Goal: Task Accomplishment & Management: Manage account settings

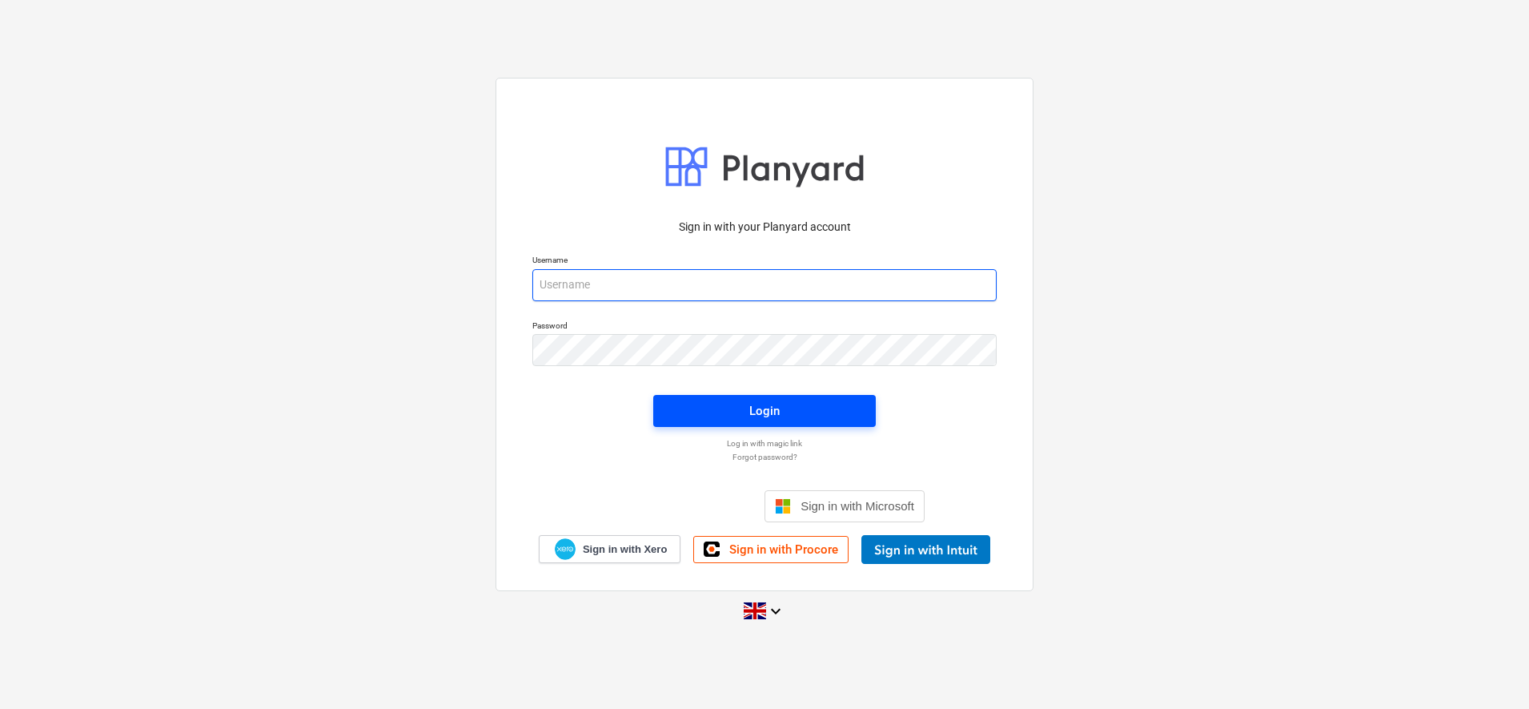
type input "[PERSON_NAME][EMAIL_ADDRESS][DOMAIN_NAME]"
click at [740, 412] on span "Login" at bounding box center [765, 410] width 184 height 21
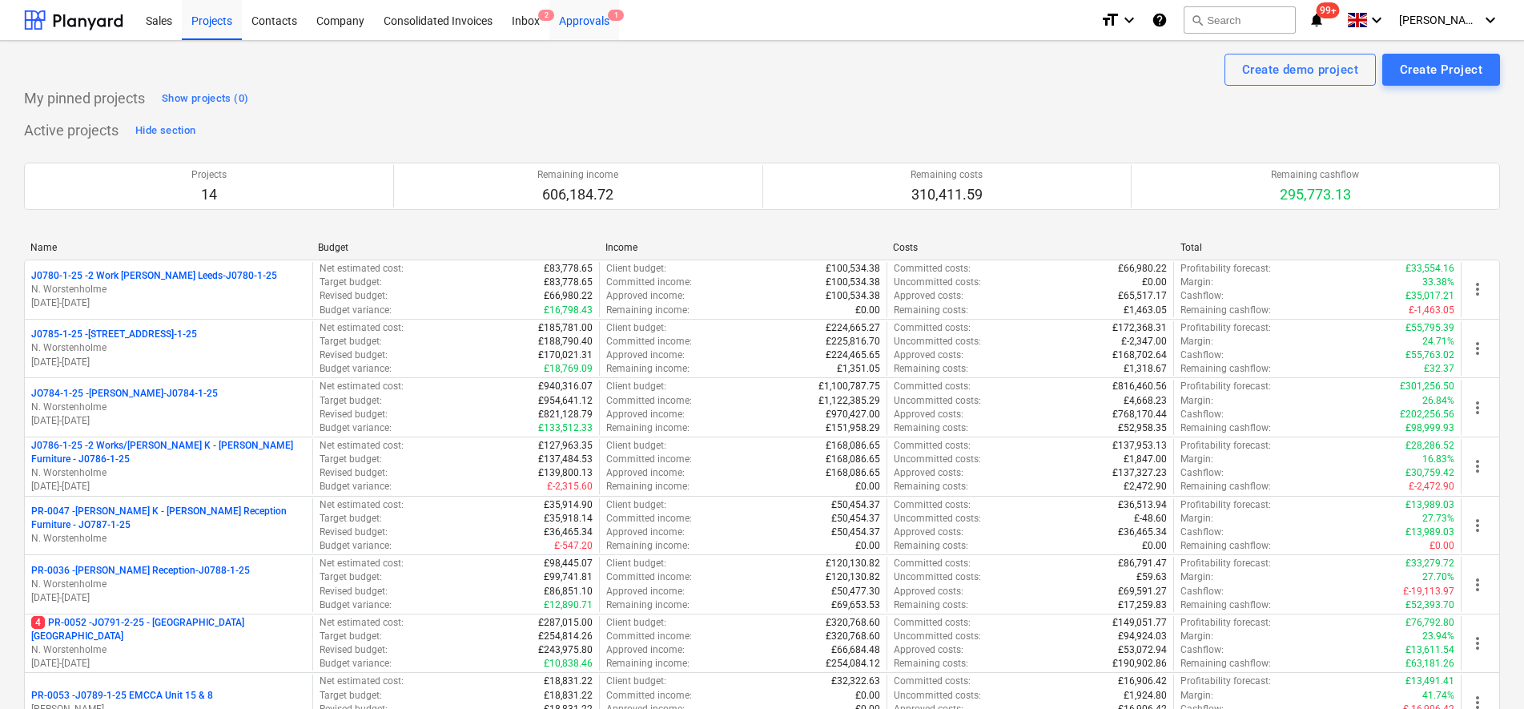
click at [556, 26] on div "Approvals 1" at bounding box center [584, 19] width 70 height 41
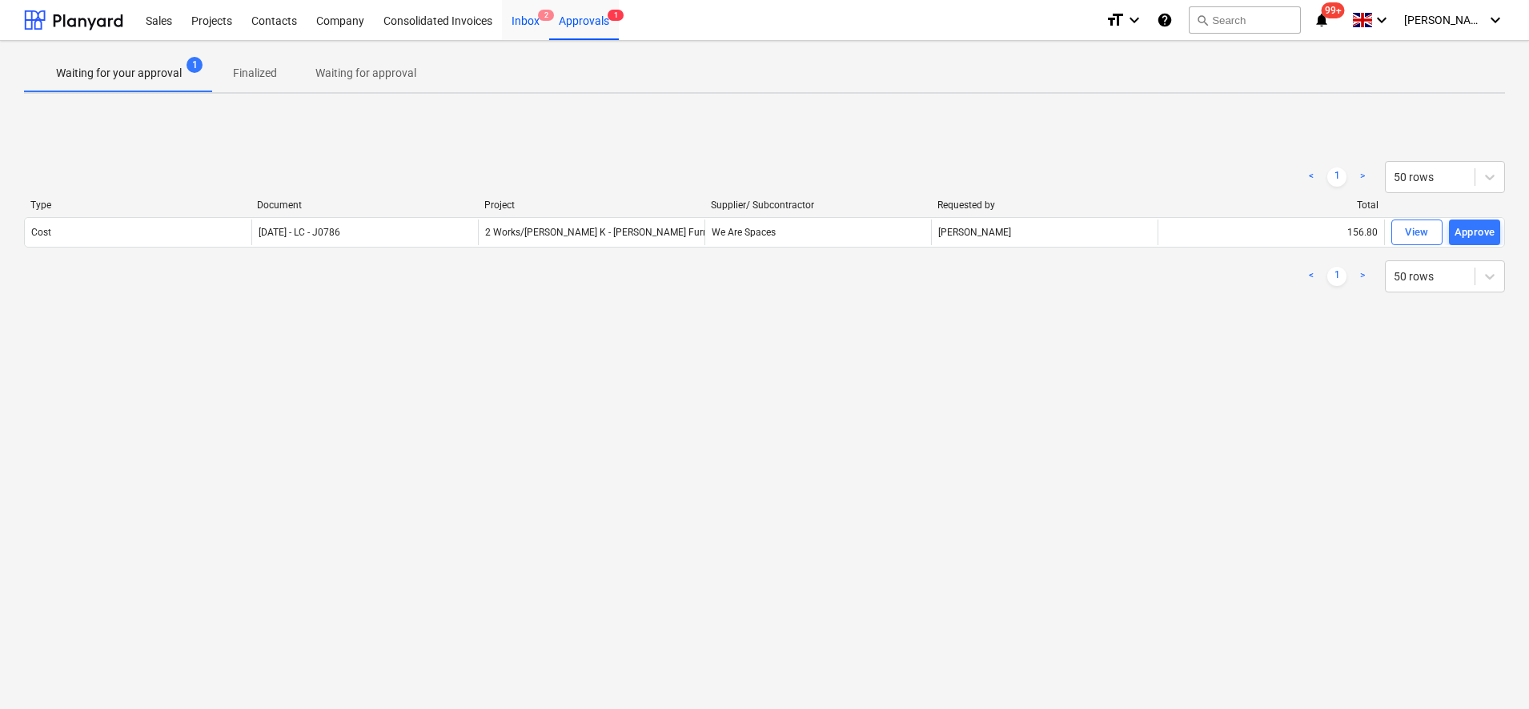
click at [531, 21] on div "Inbox 2" at bounding box center [525, 19] width 47 height 41
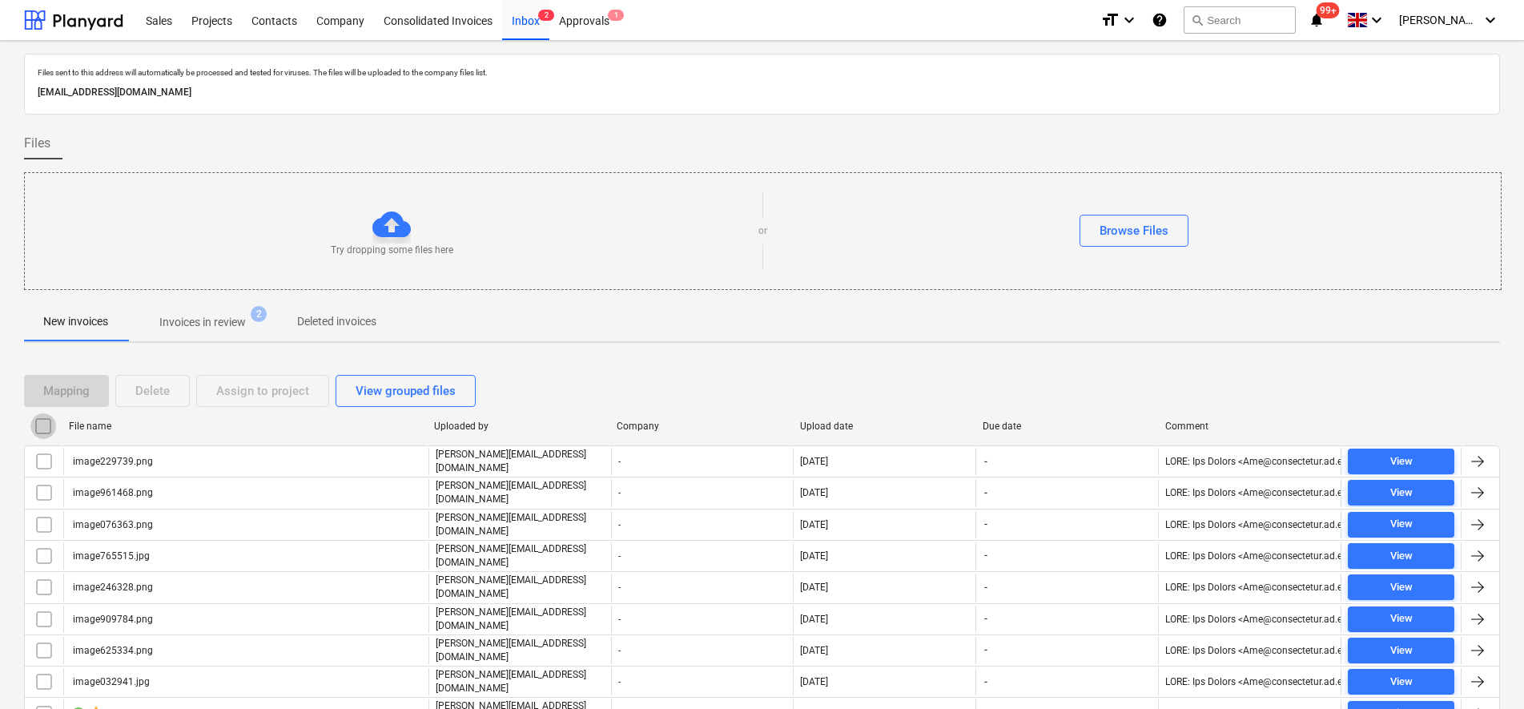
click at [35, 429] on input "checkbox" at bounding box center [43, 426] width 26 height 26
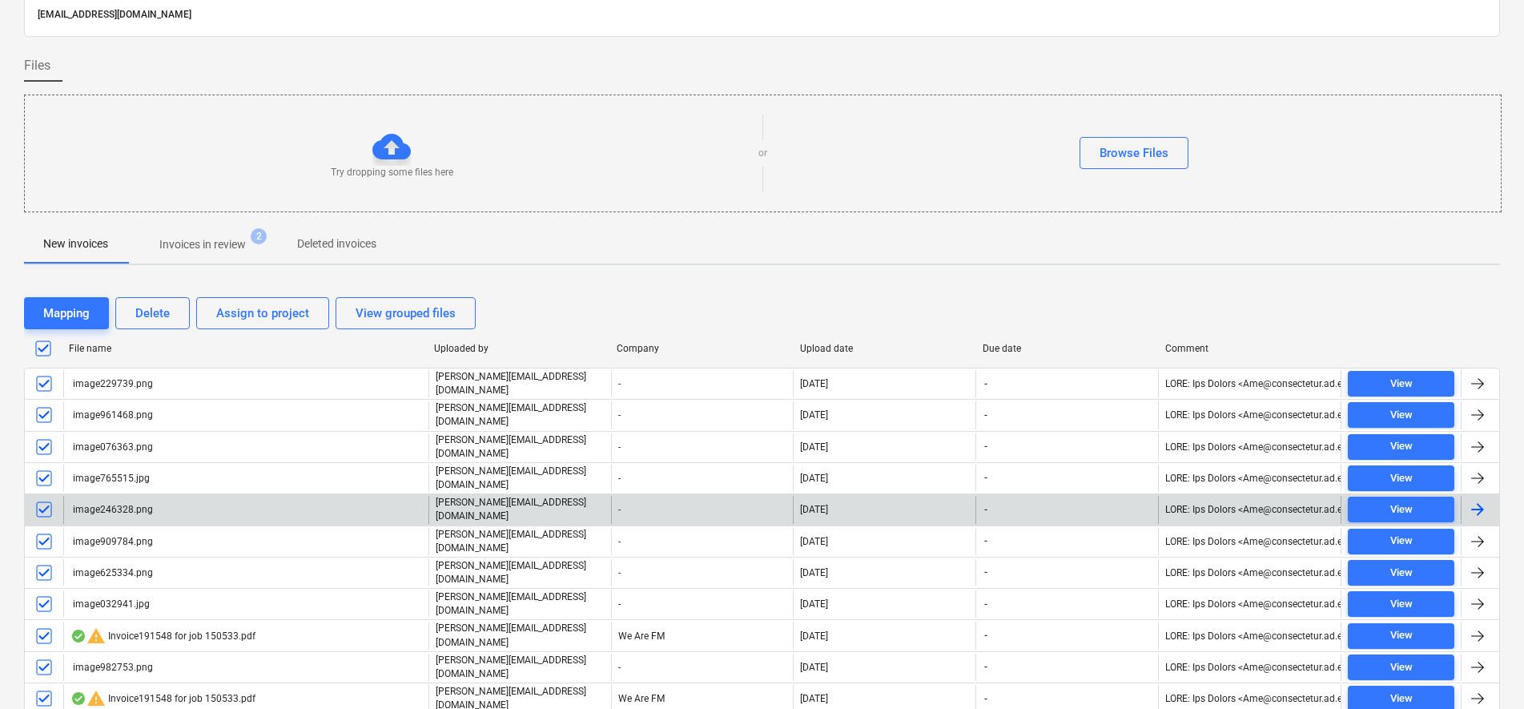
scroll to position [100, 0]
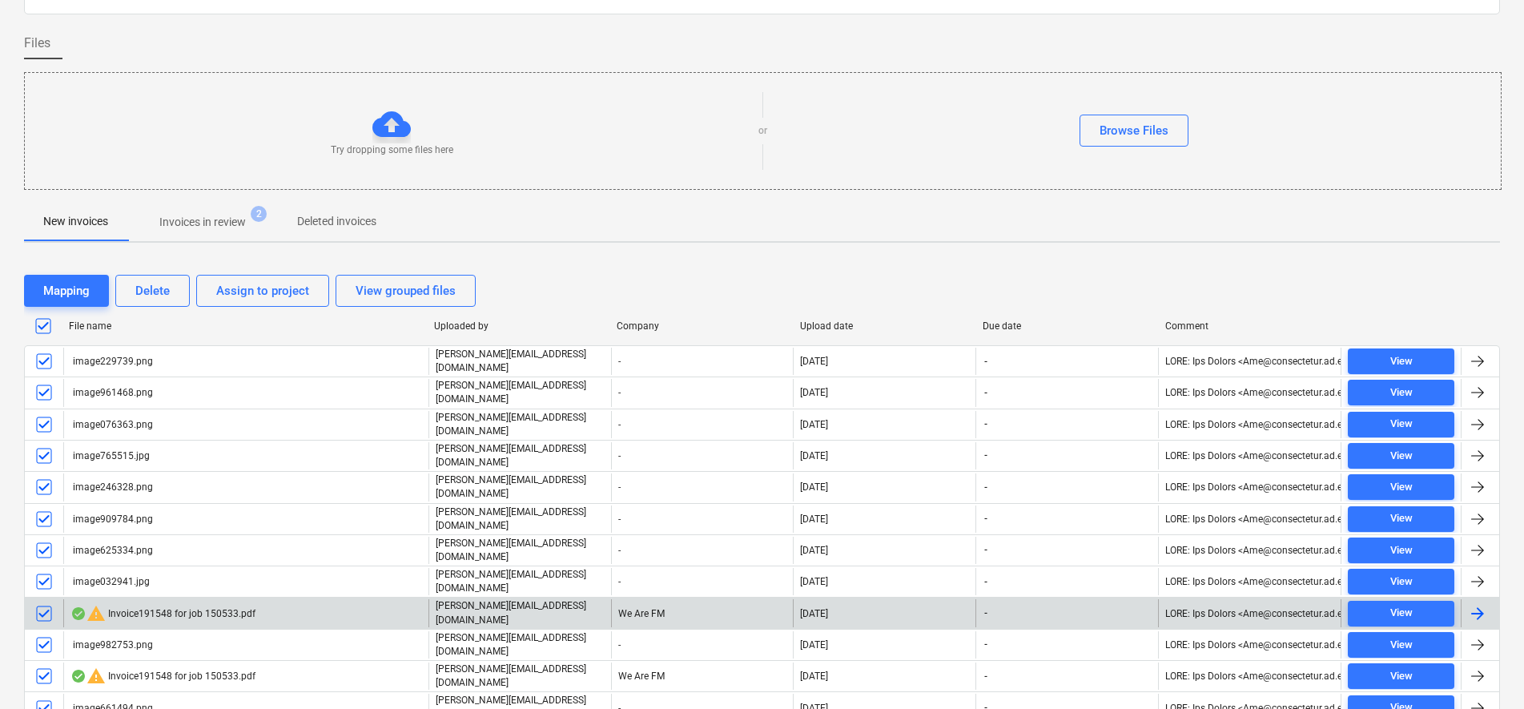
click at [58, 599] on div at bounding box center [44, 612] width 38 height 27
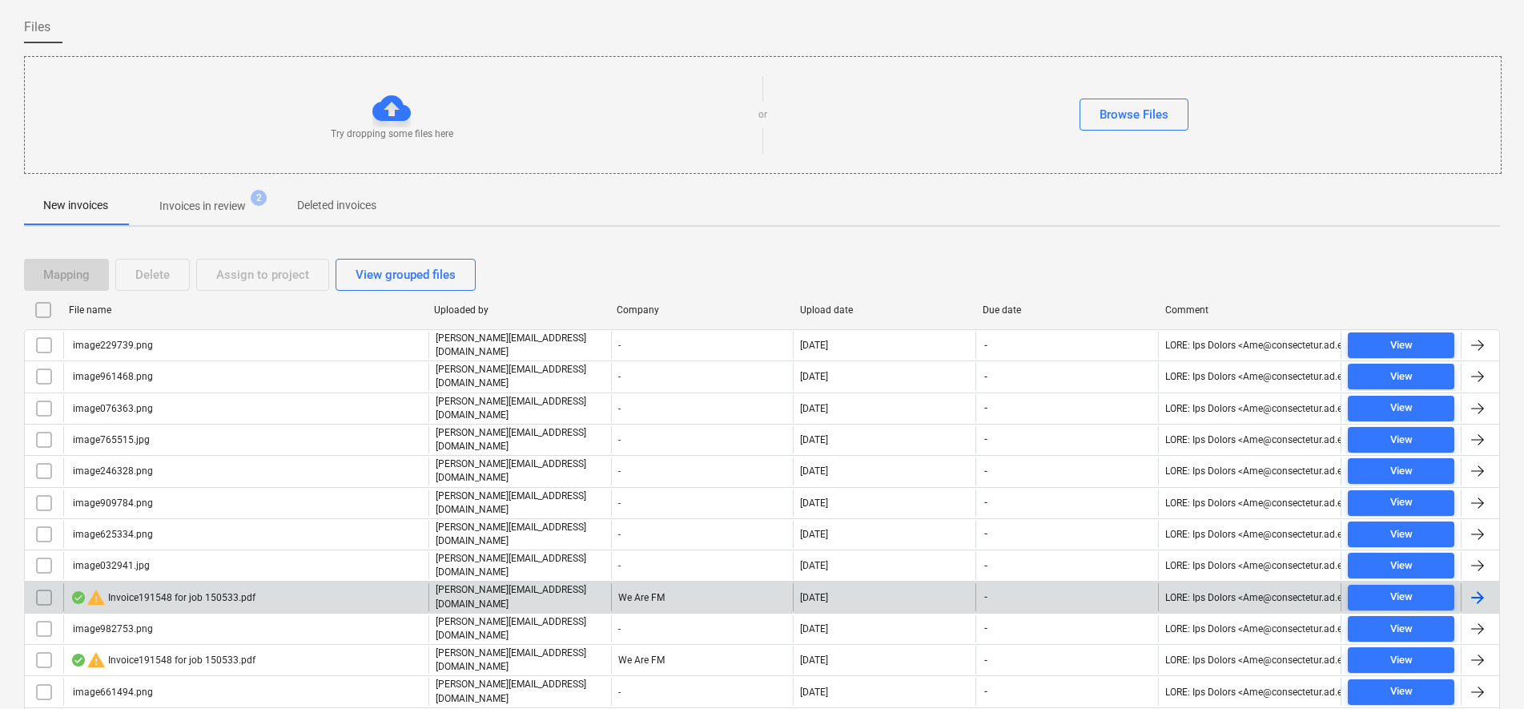
scroll to position [300, 0]
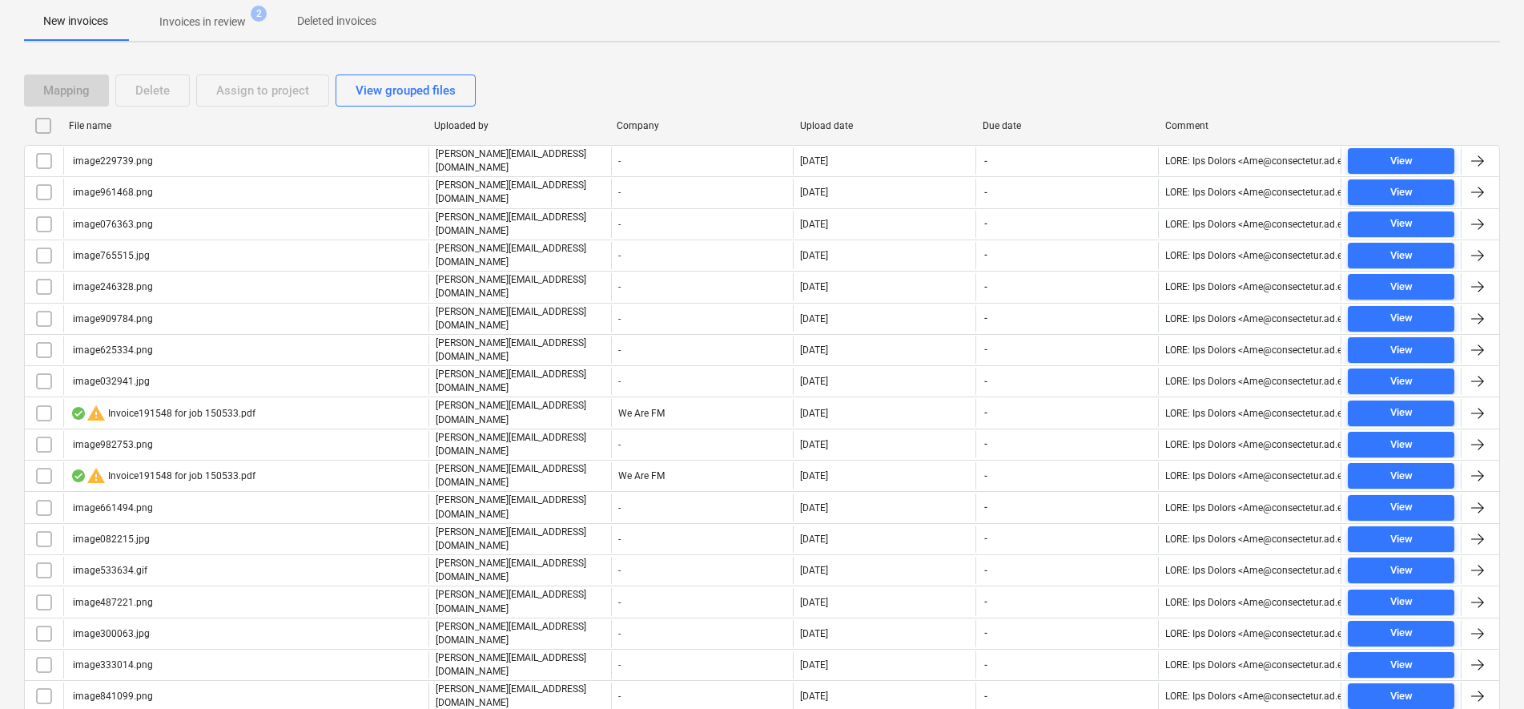
click at [46, 122] on input "checkbox" at bounding box center [43, 126] width 26 height 26
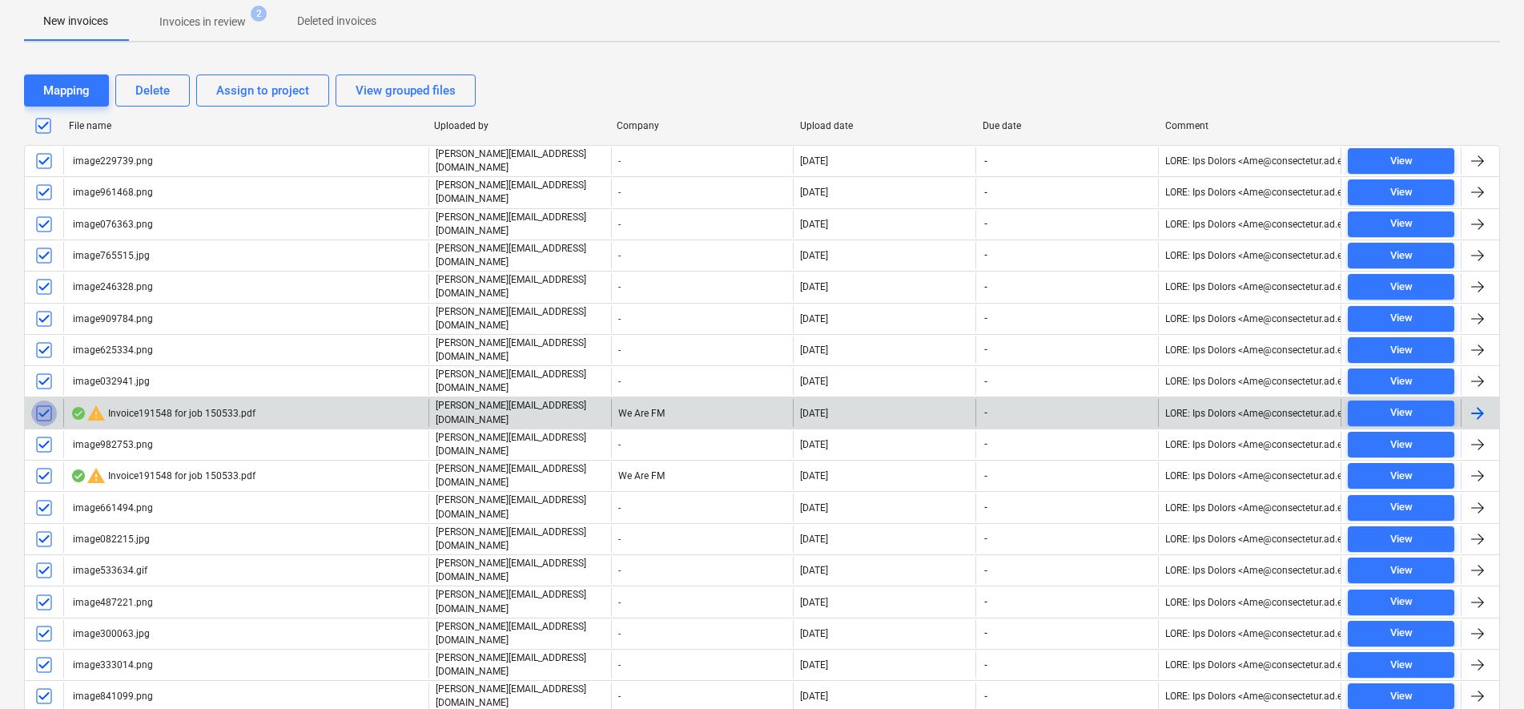
click at [46, 400] on input "checkbox" at bounding box center [44, 413] width 26 height 26
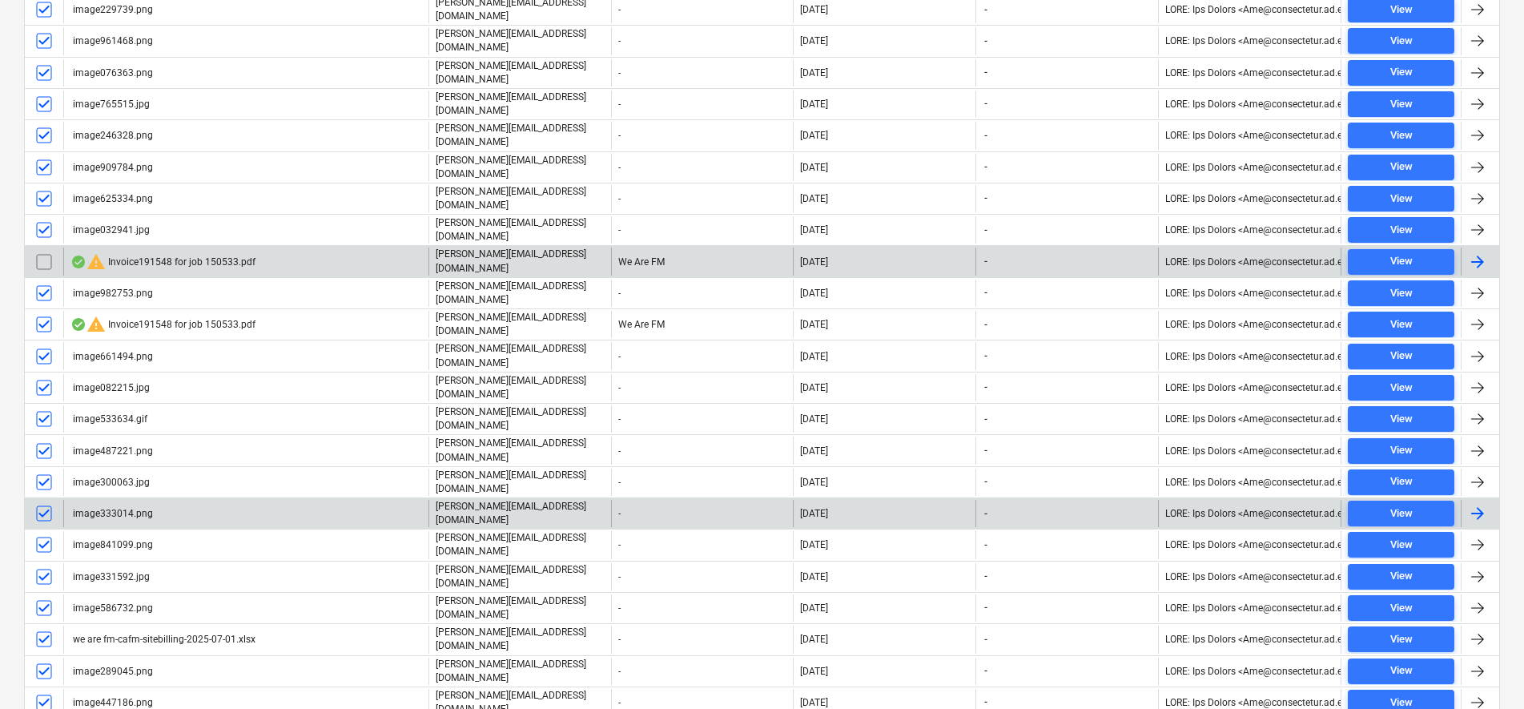
scroll to position [600, 0]
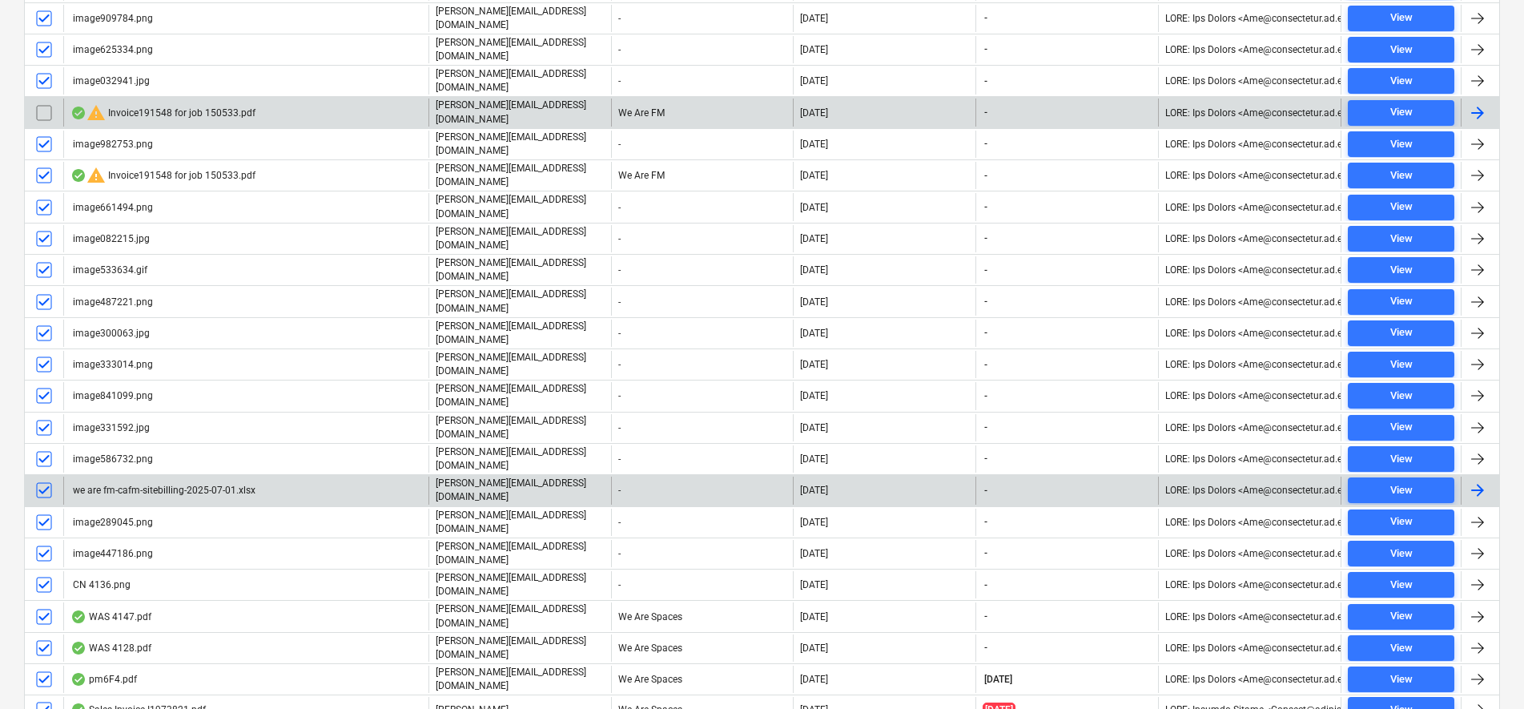
click at [45, 477] on input "checkbox" at bounding box center [44, 490] width 26 height 26
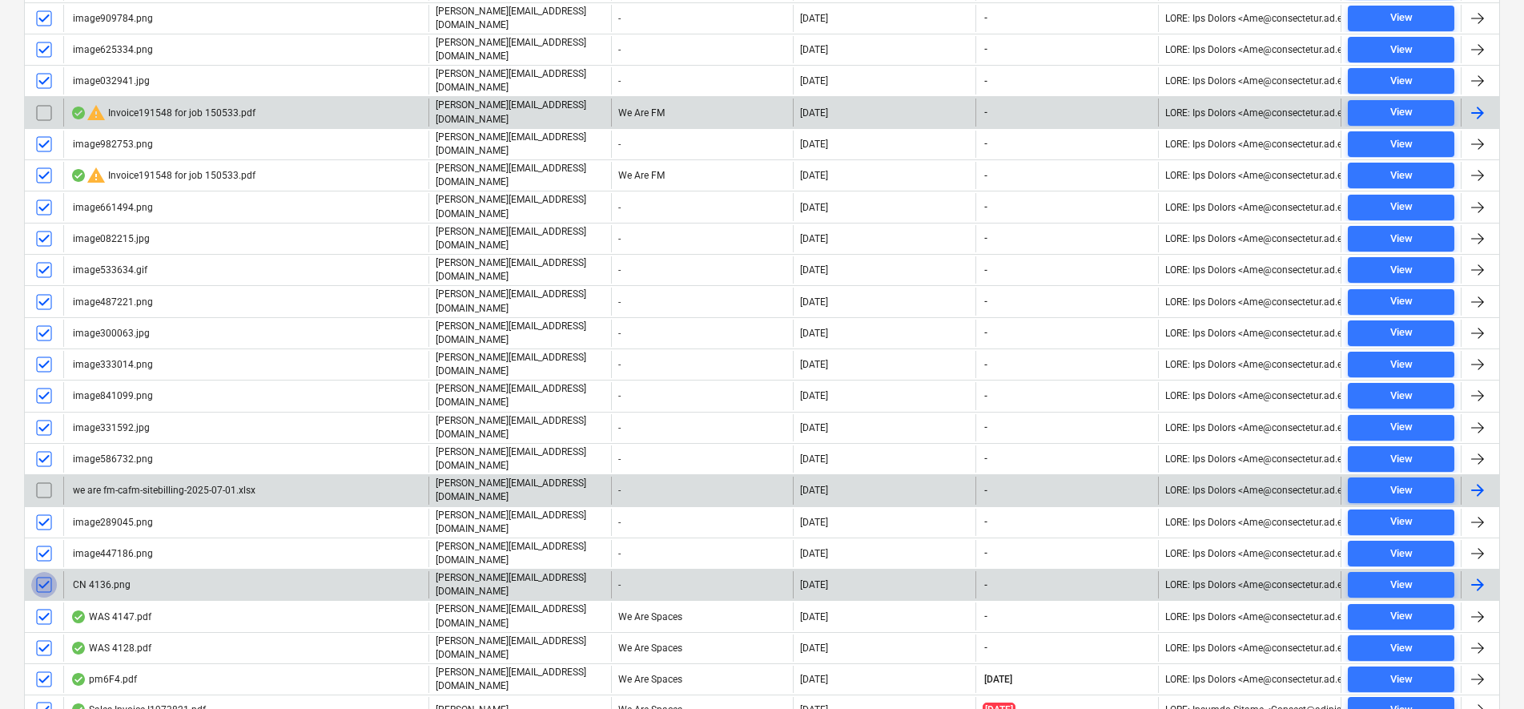
click at [49, 572] on input "checkbox" at bounding box center [44, 585] width 26 height 26
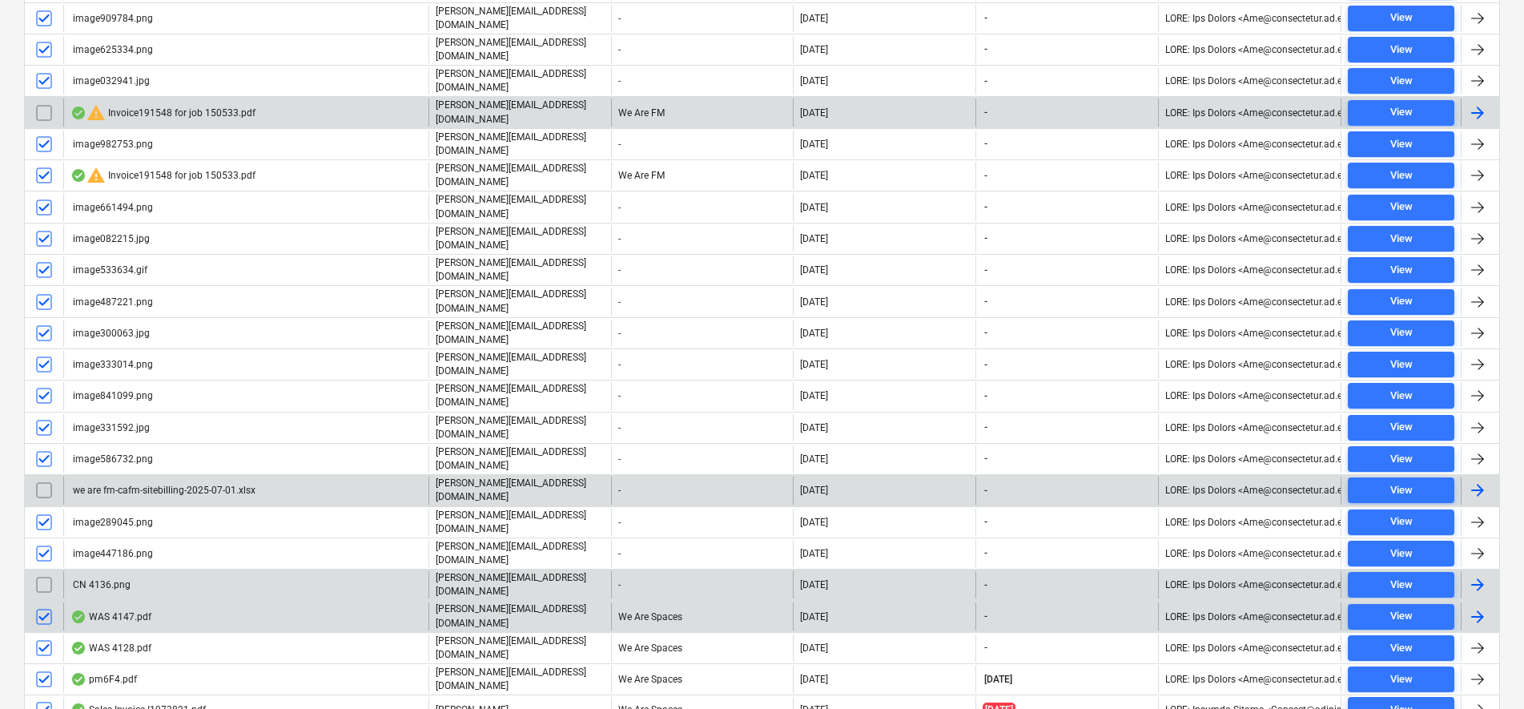
click at [46, 604] on input "checkbox" at bounding box center [44, 617] width 26 height 26
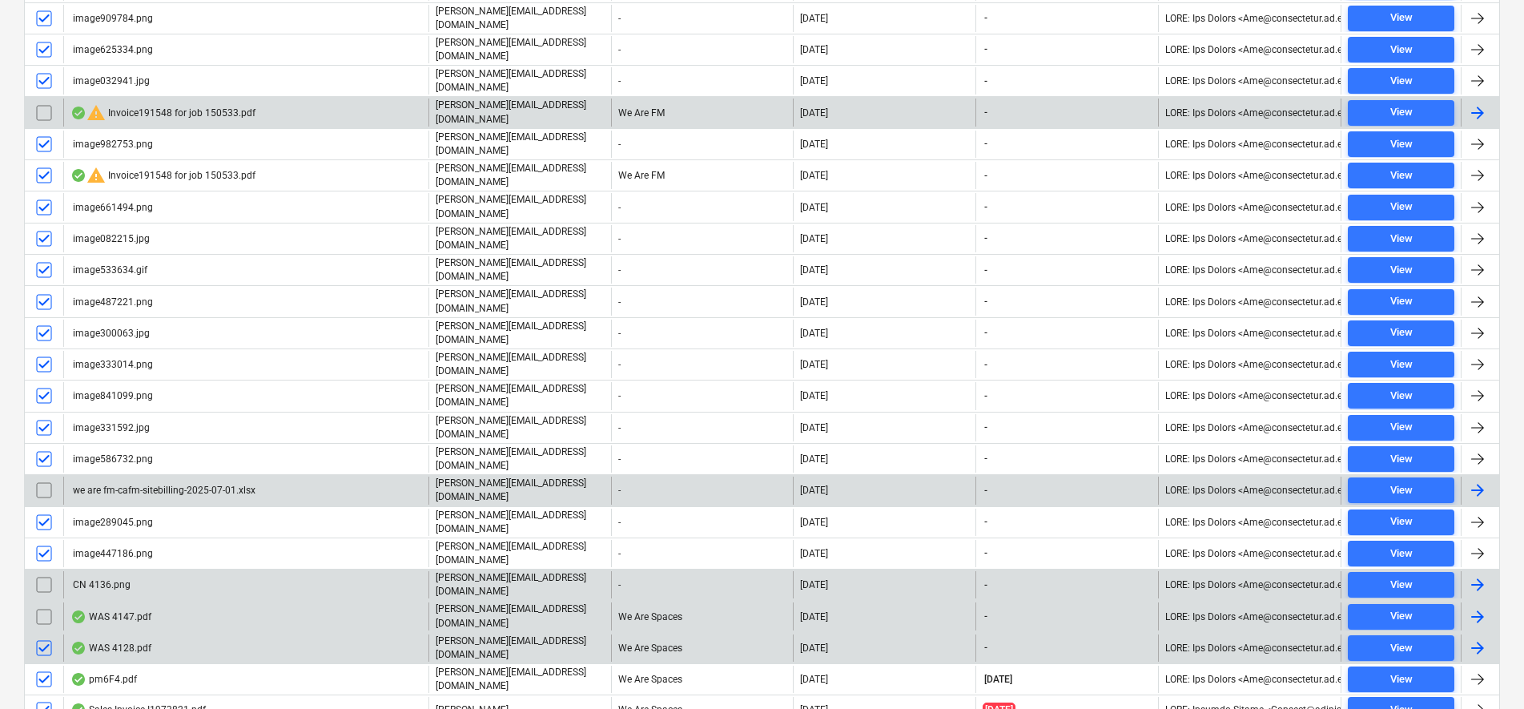
click at [45, 635] on input "checkbox" at bounding box center [44, 648] width 26 height 26
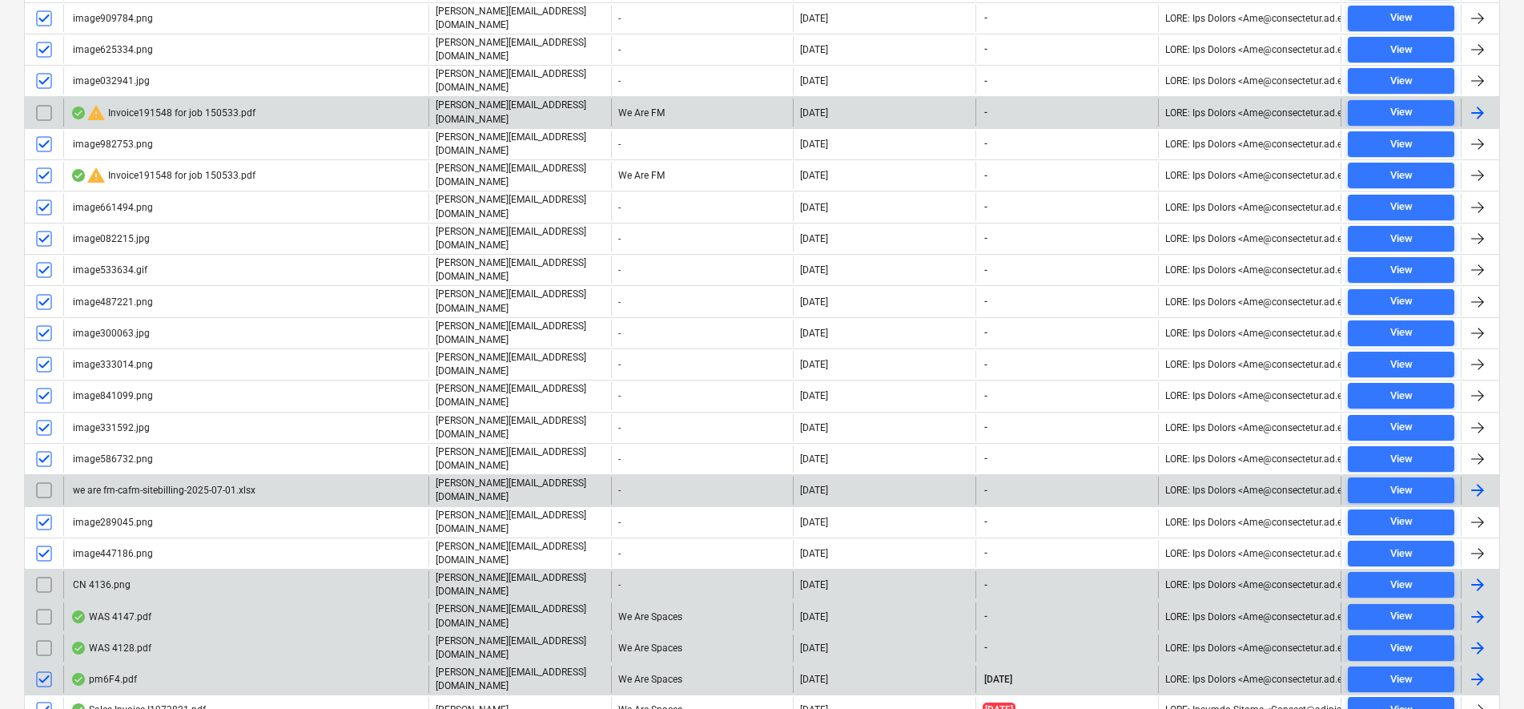
click at [50, 666] on input "checkbox" at bounding box center [44, 679] width 26 height 26
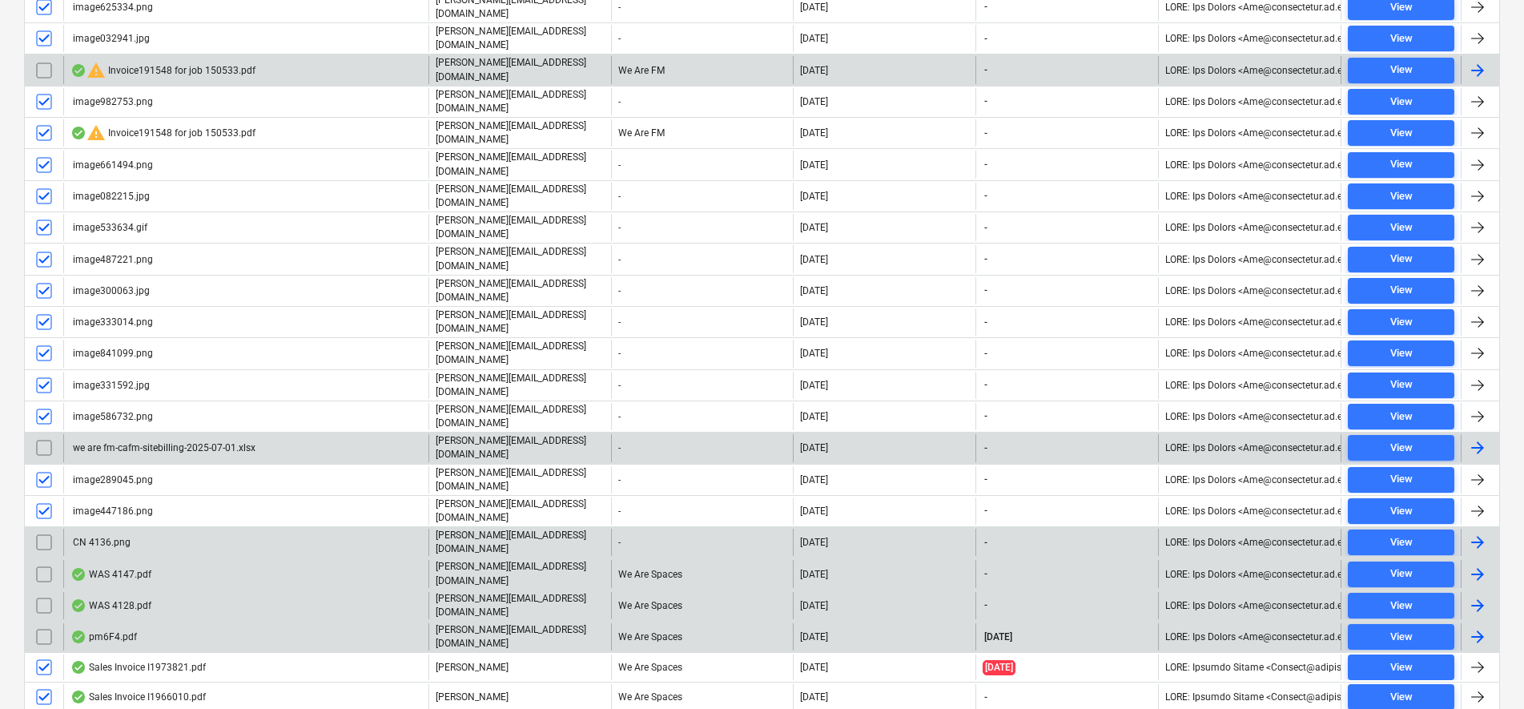
scroll to position [684, 0]
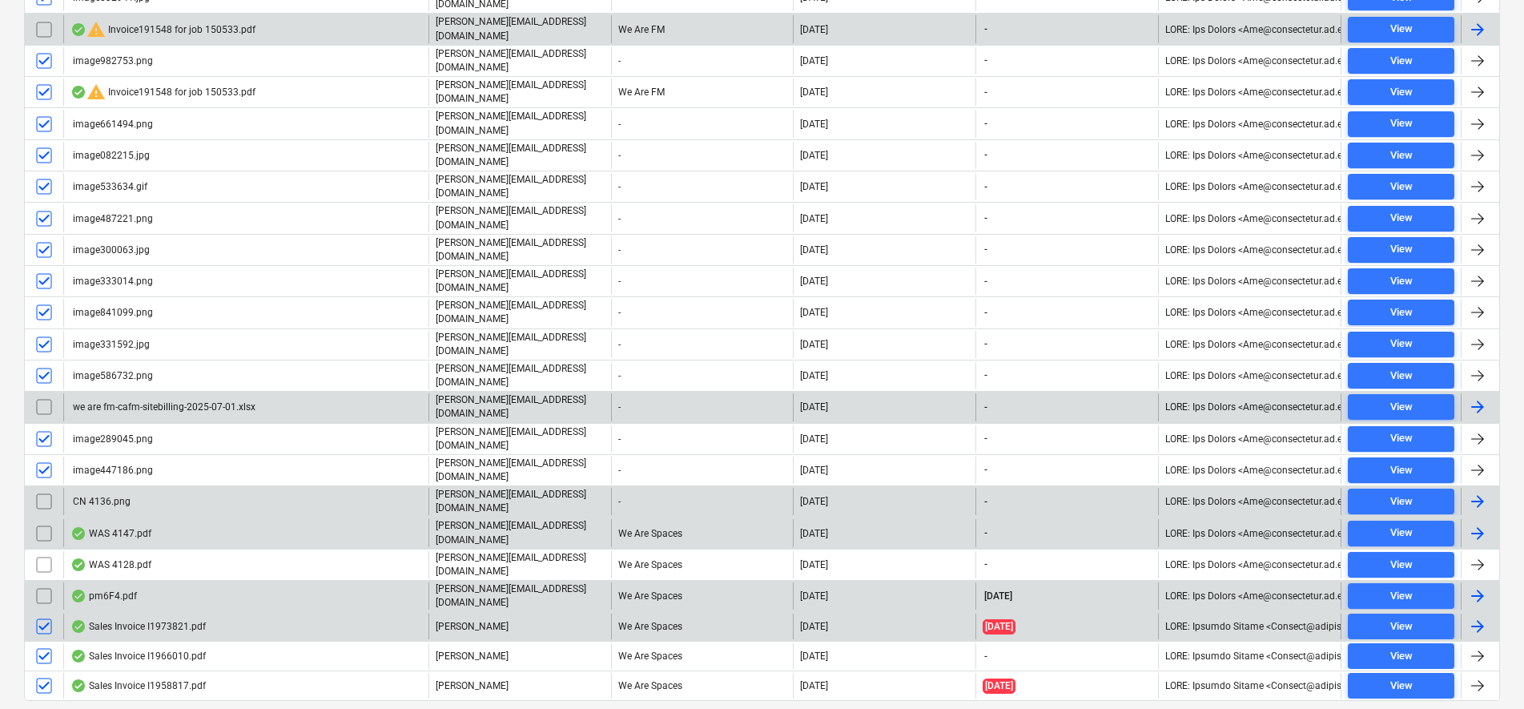
click at [46, 613] on input "checkbox" at bounding box center [44, 626] width 26 height 26
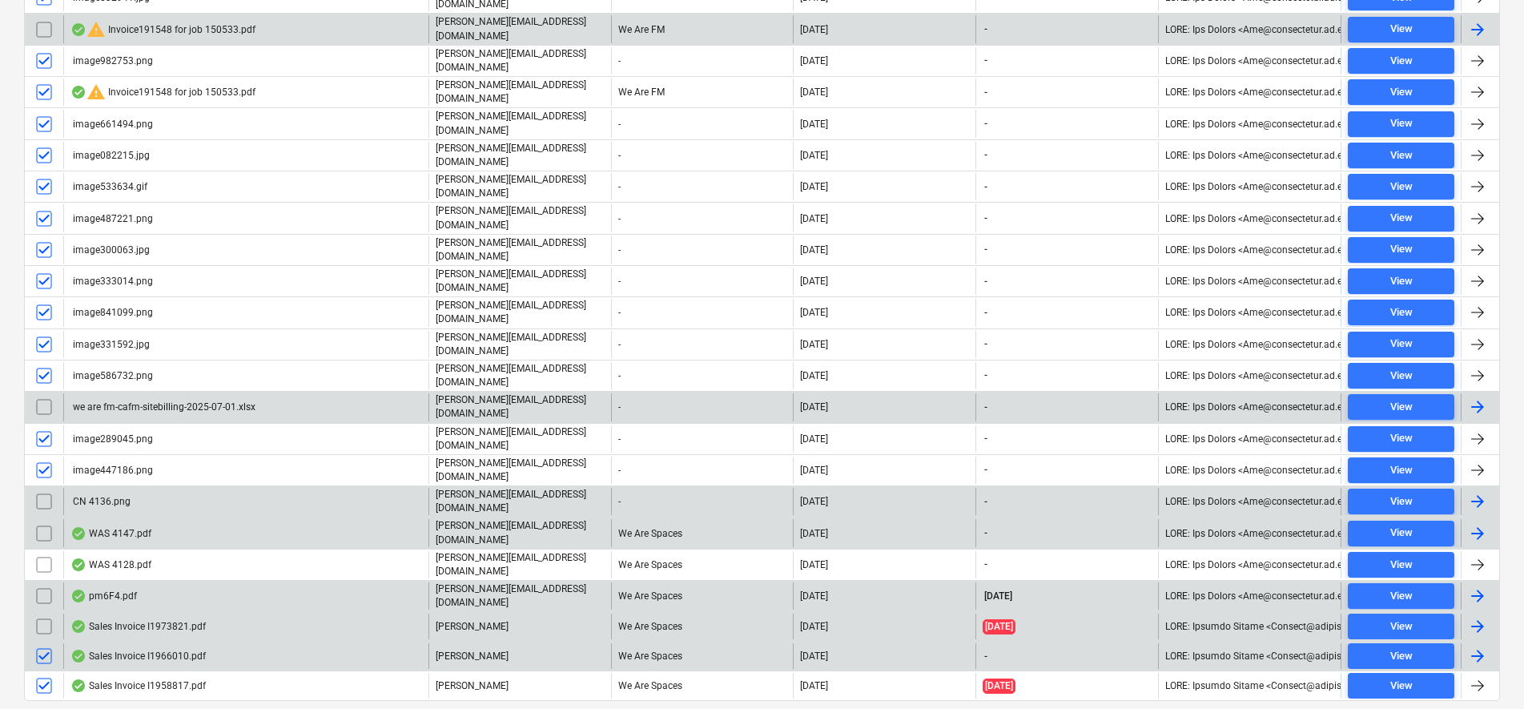
click at [45, 643] on input "checkbox" at bounding box center [44, 656] width 26 height 26
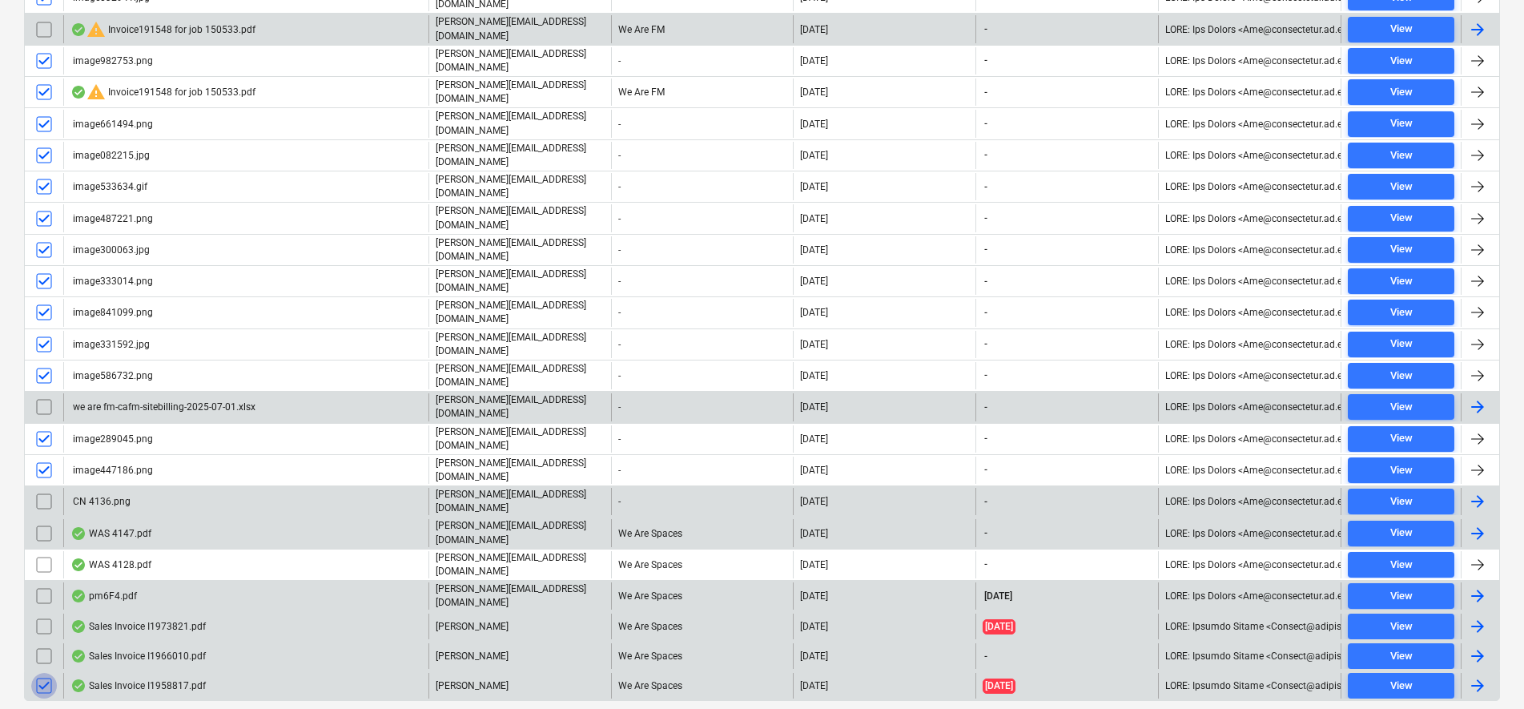
click at [46, 673] on input "checkbox" at bounding box center [44, 686] width 26 height 26
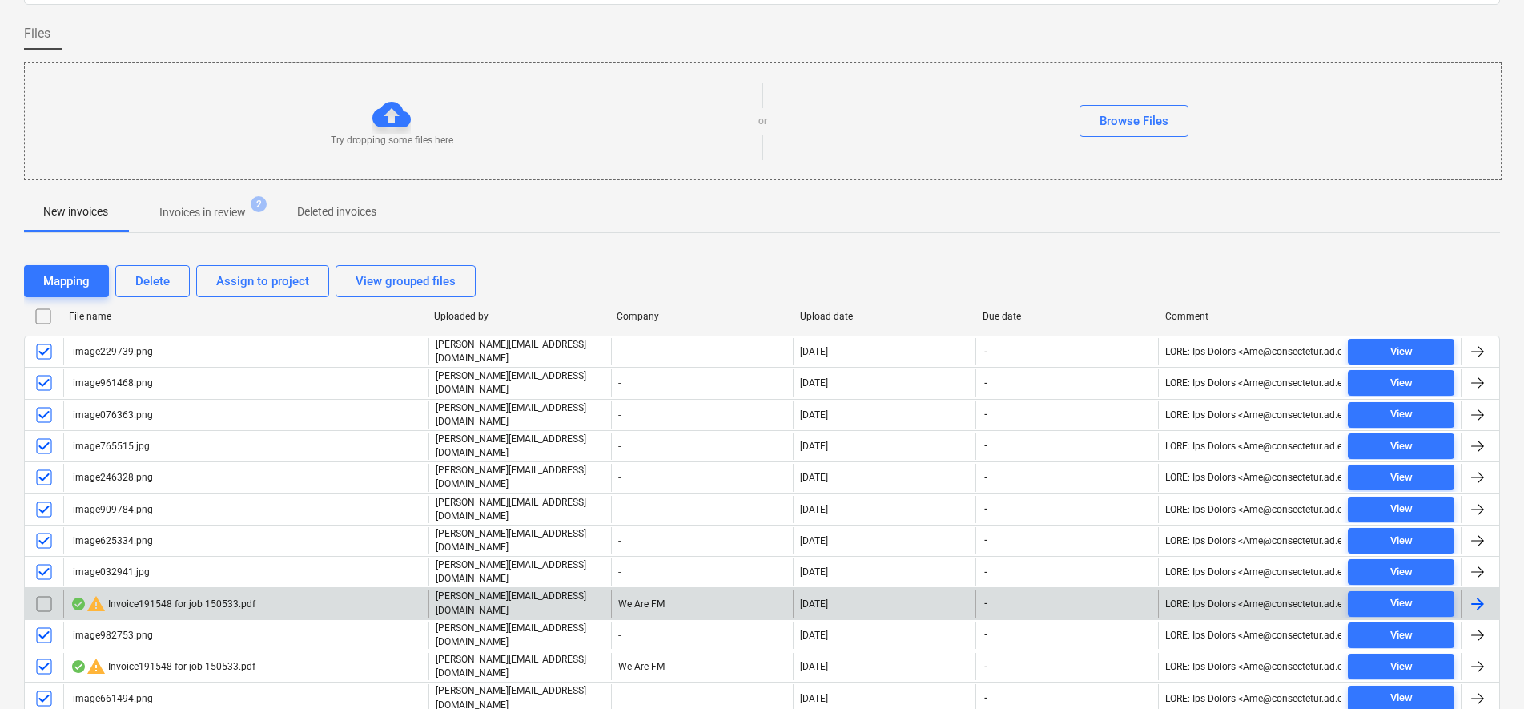
scroll to position [83, 0]
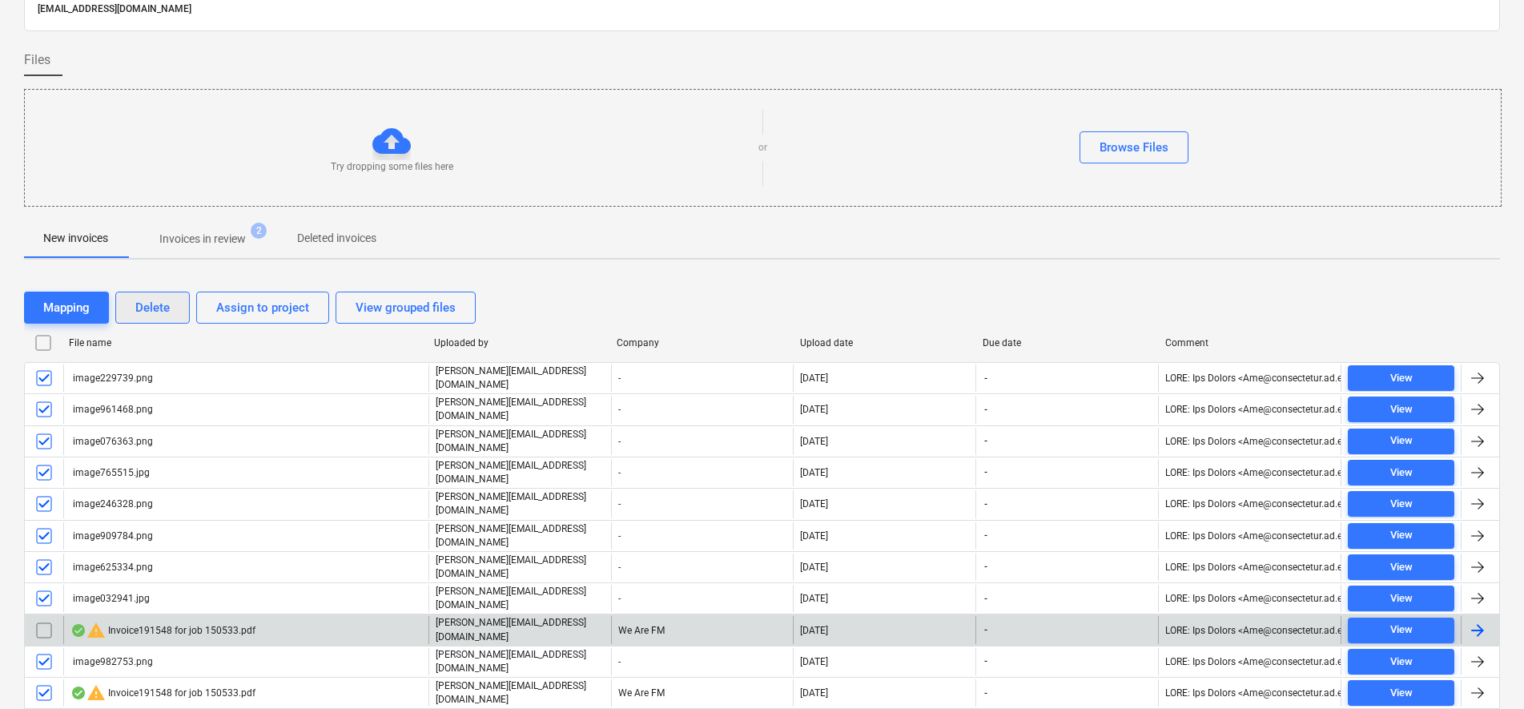
click at [151, 309] on div "Delete" at bounding box center [152, 307] width 34 height 21
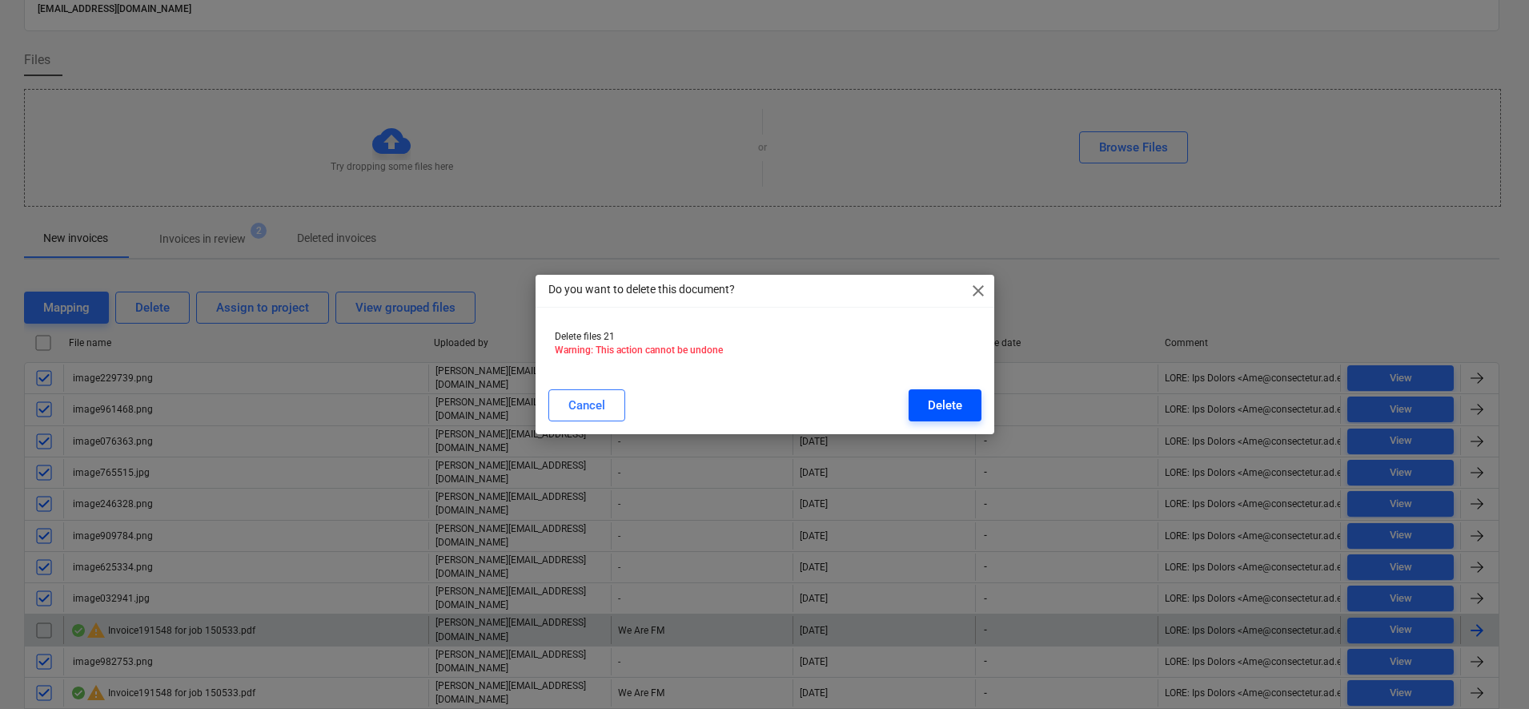
click at [969, 419] on button "Delete" at bounding box center [945, 405] width 73 height 32
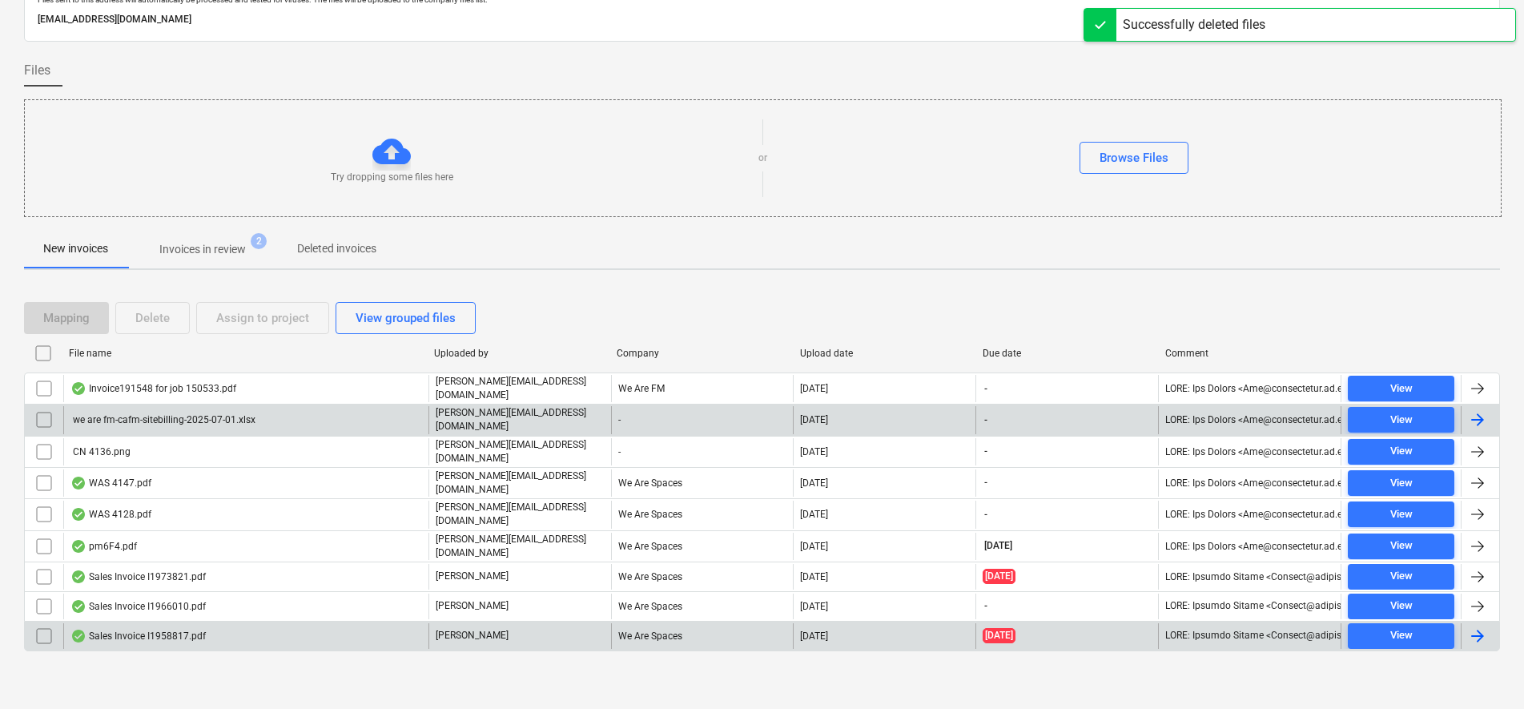
scroll to position [62, 0]
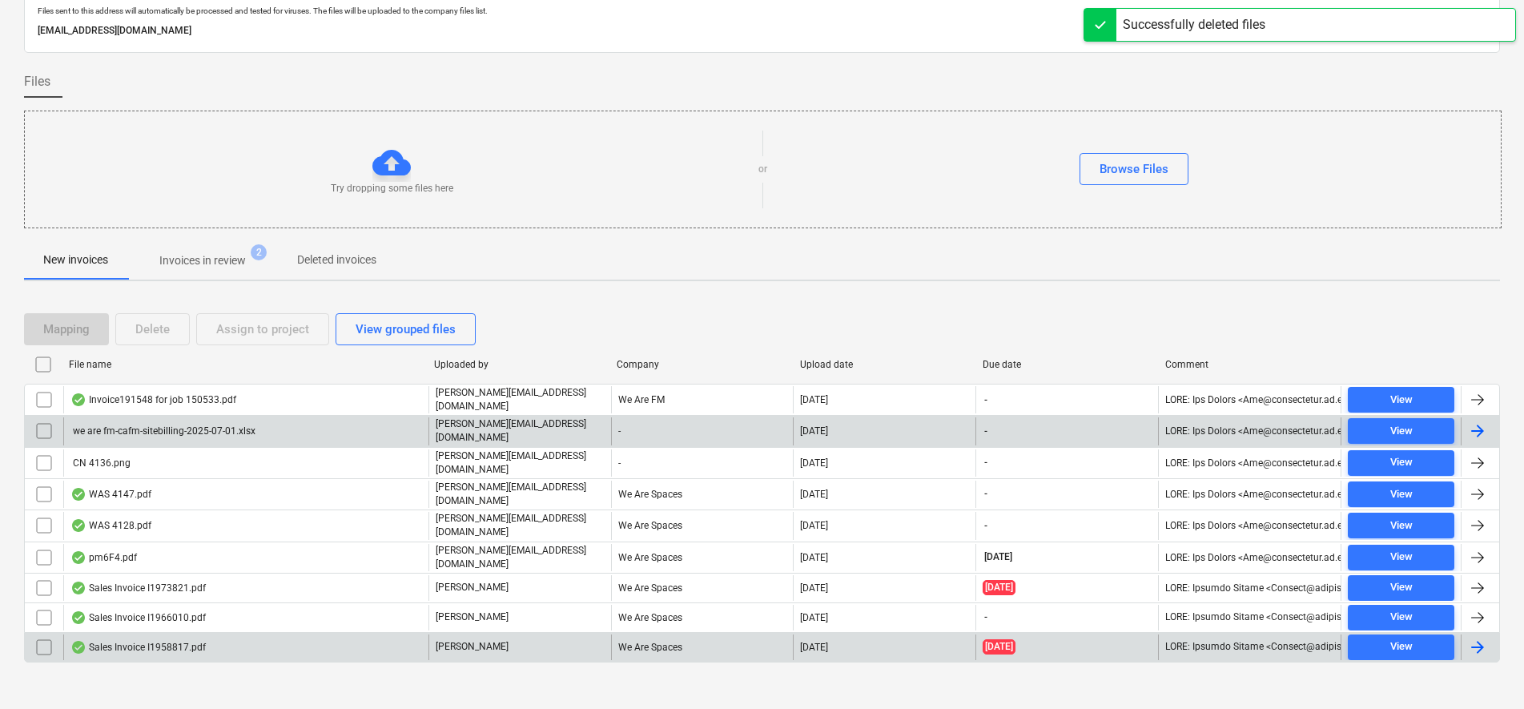
click at [175, 440] on div "we are fm-cafm-sitebilling-2025-07-01.xlsx" at bounding box center [245, 430] width 365 height 27
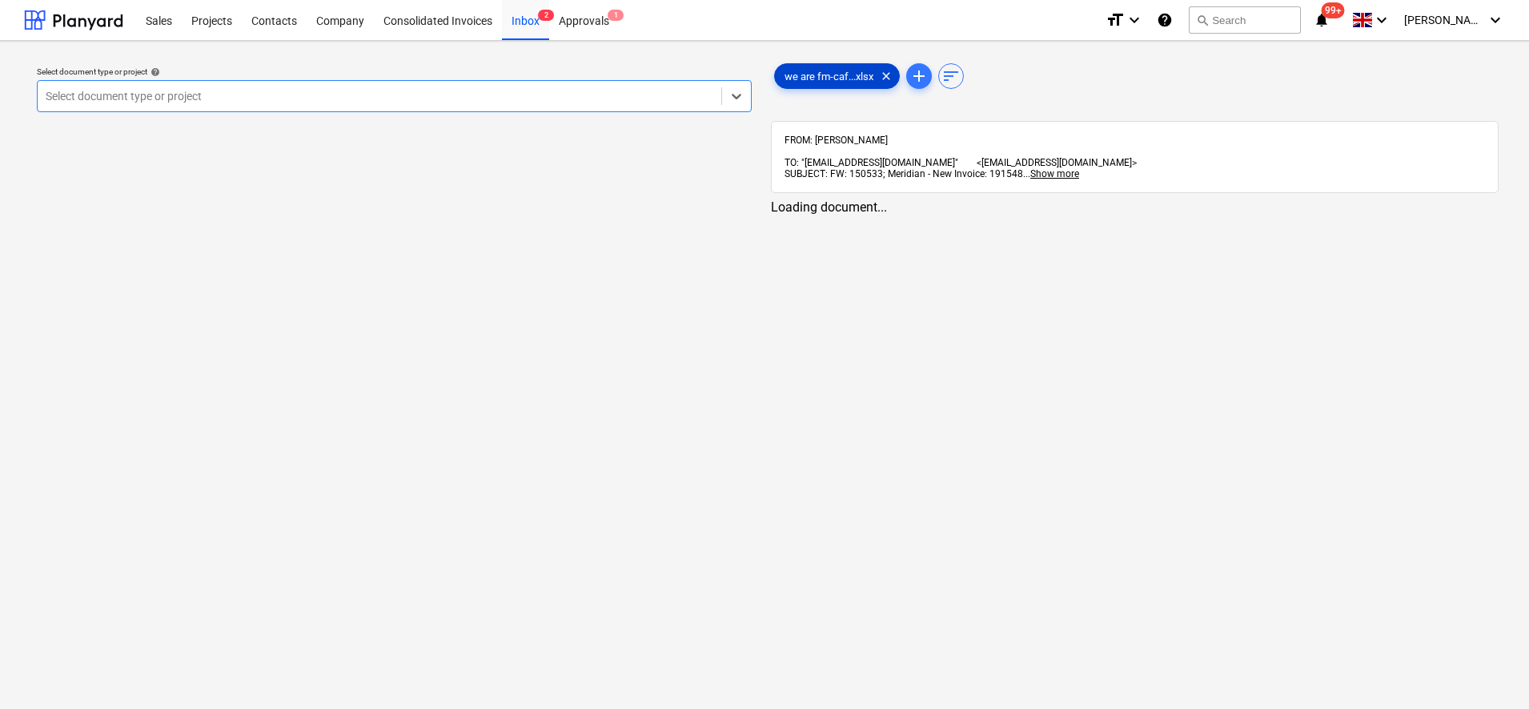
click at [849, 77] on span "we are fm-caf...xlsx" at bounding box center [829, 76] width 108 height 12
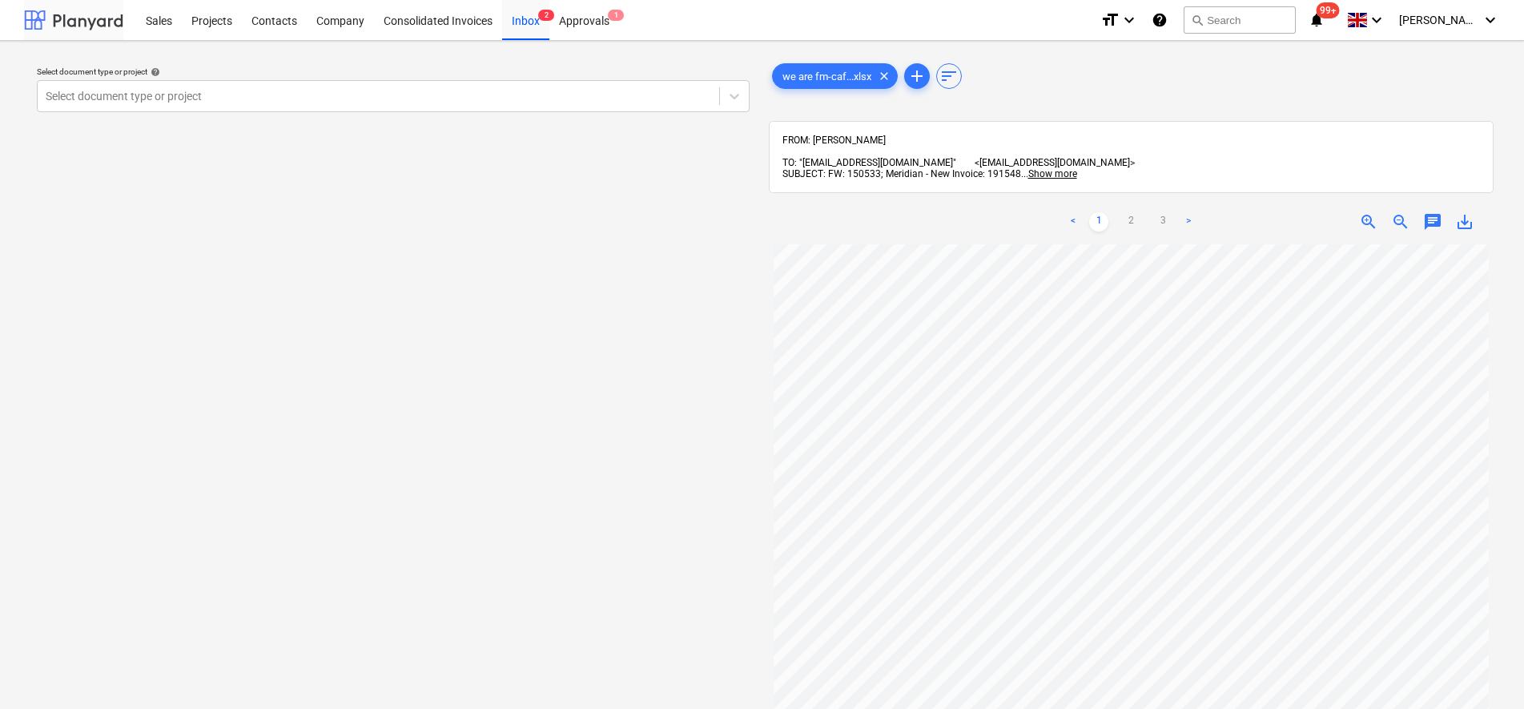
scroll to position [62, 0]
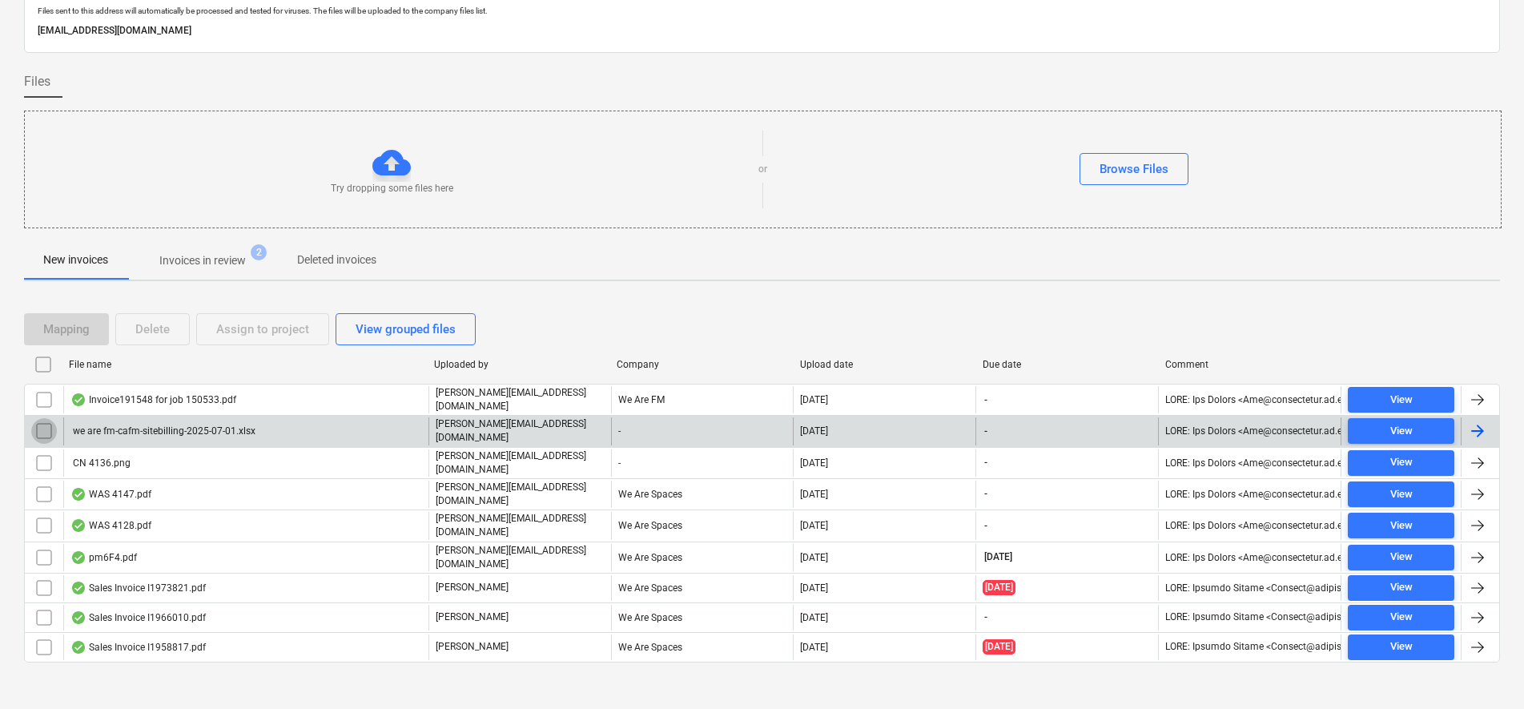
click at [50, 428] on input "checkbox" at bounding box center [44, 431] width 26 height 26
click at [156, 328] on div "Delete" at bounding box center [152, 329] width 34 height 21
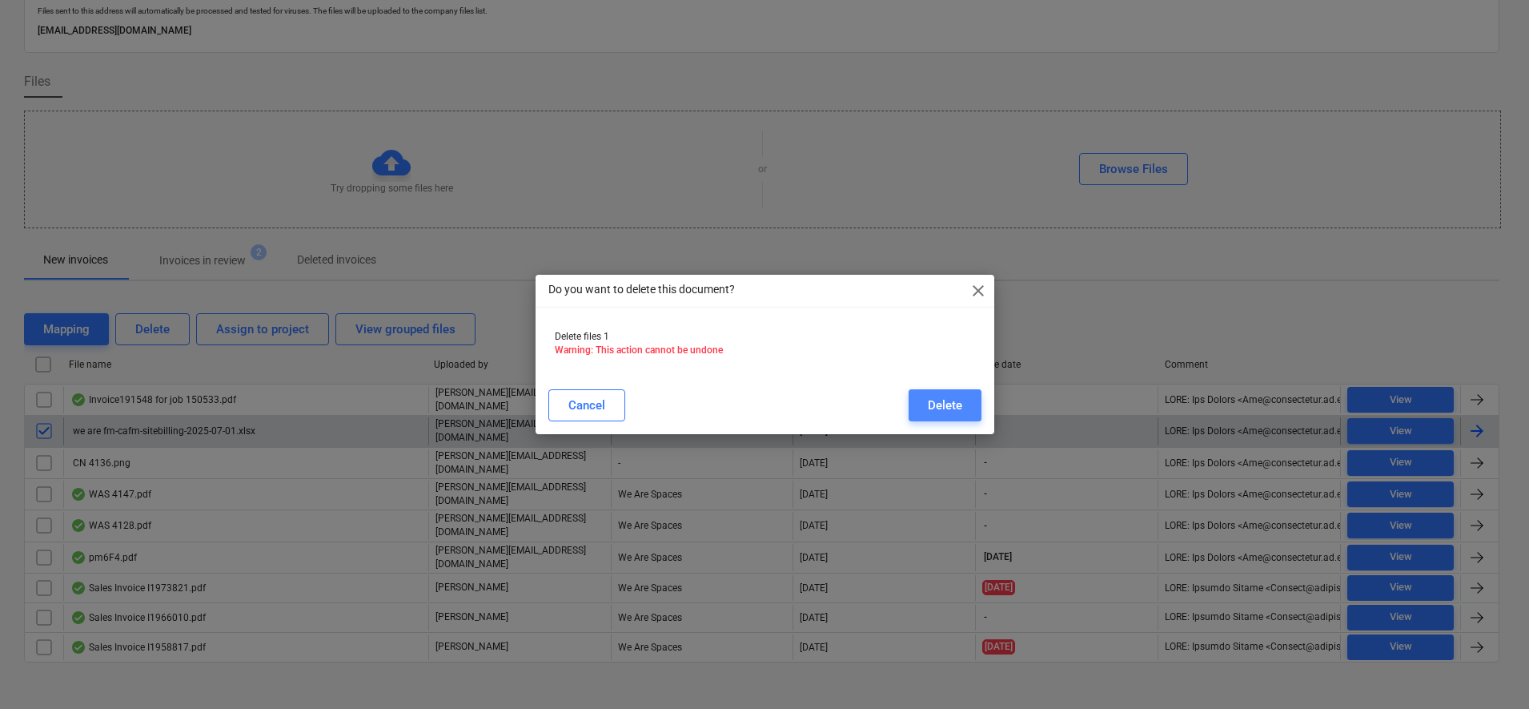
click at [977, 402] on button "Delete" at bounding box center [945, 405] width 73 height 32
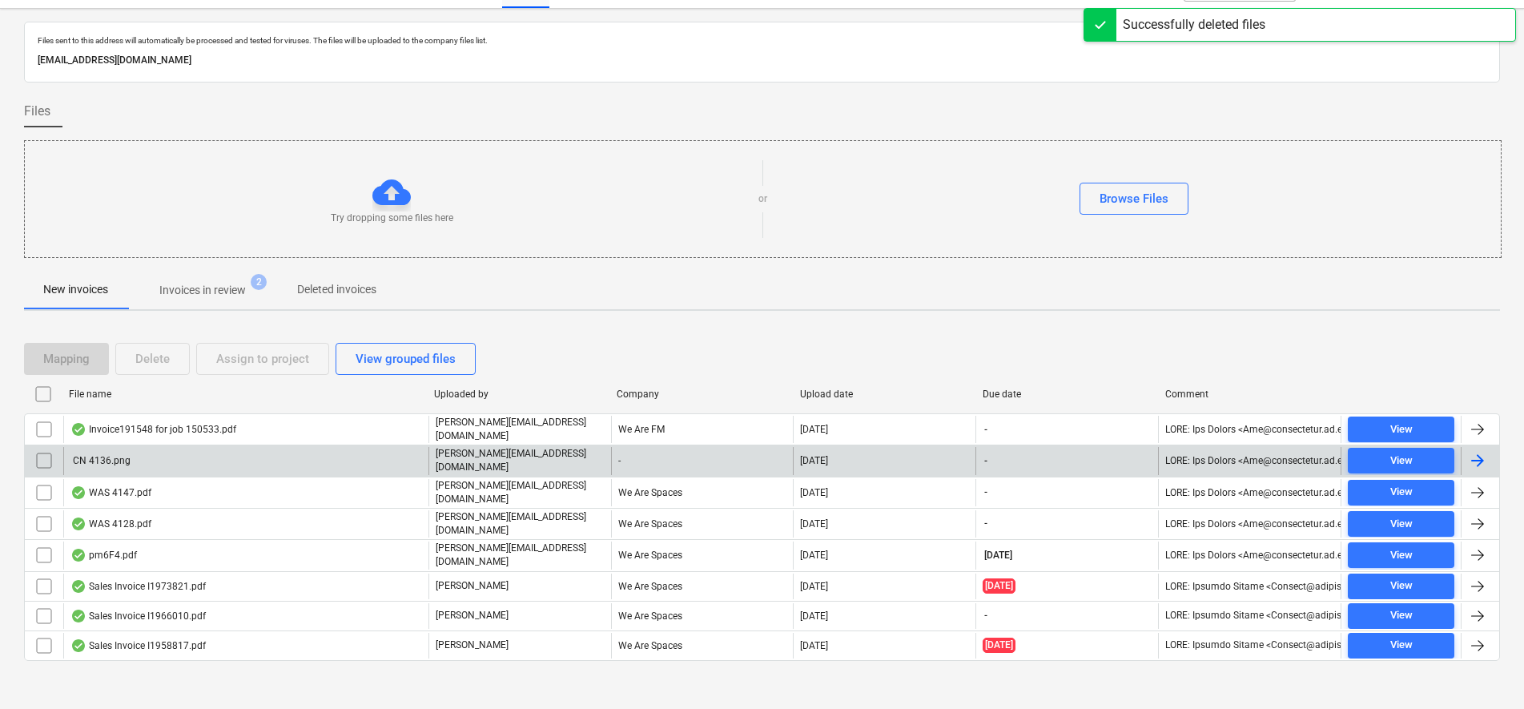
click at [146, 456] on div "CN 4136.png" at bounding box center [245, 460] width 365 height 27
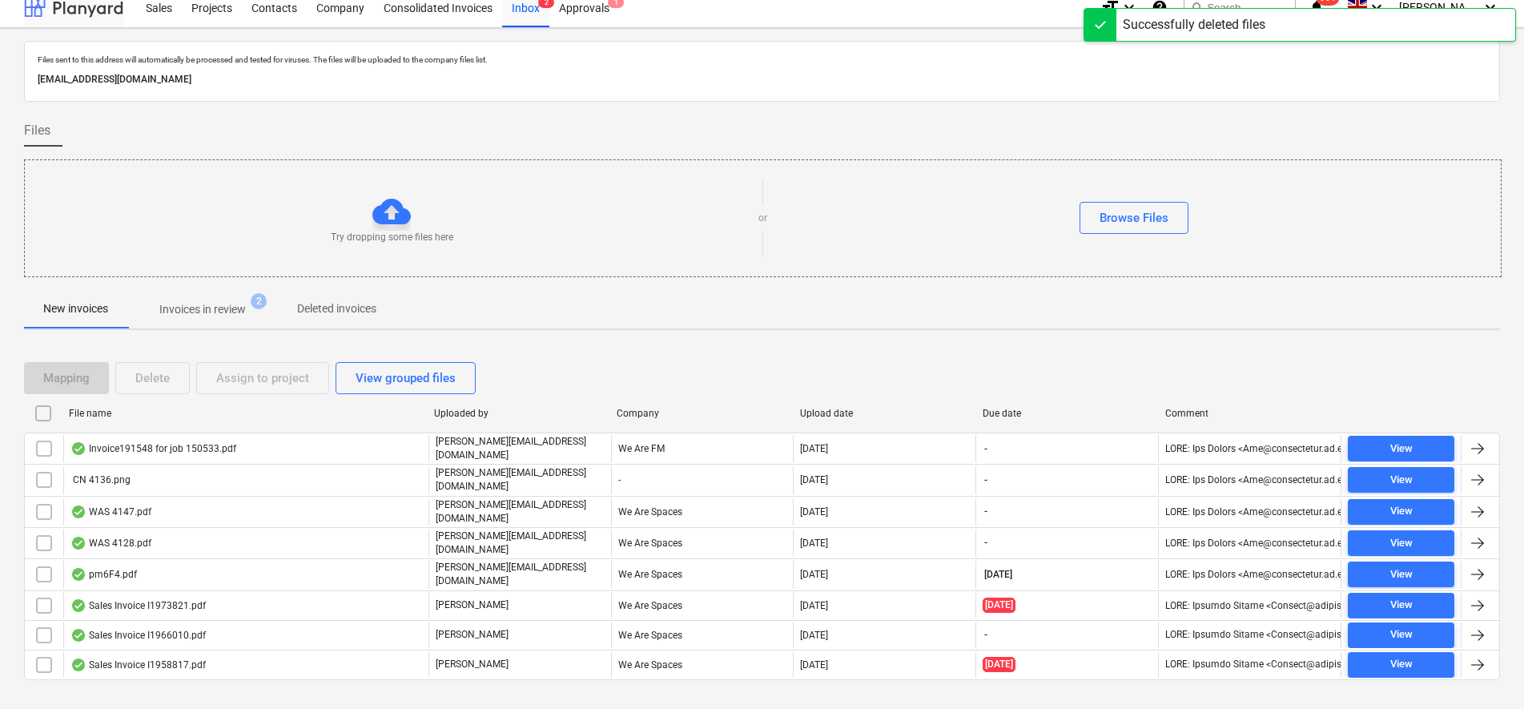
scroll to position [32, 0]
